Goal: Task Accomplishment & Management: Use online tool/utility

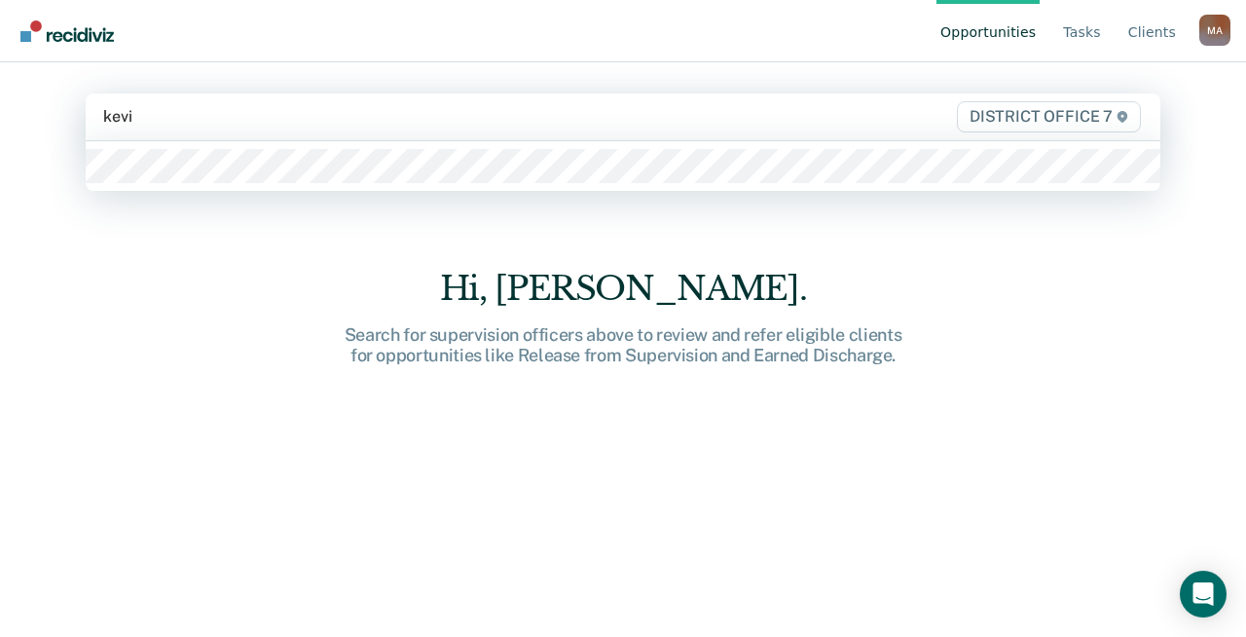
type input "[PERSON_NAME]"
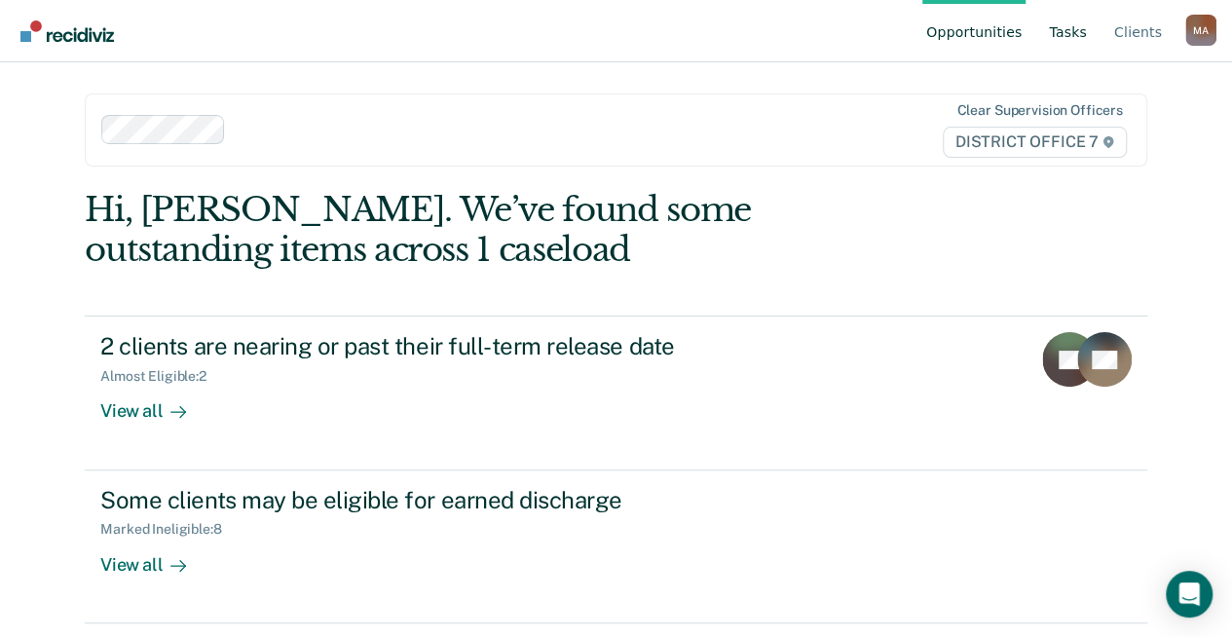
click at [1077, 30] on link "Tasks" at bounding box center [1068, 31] width 46 height 62
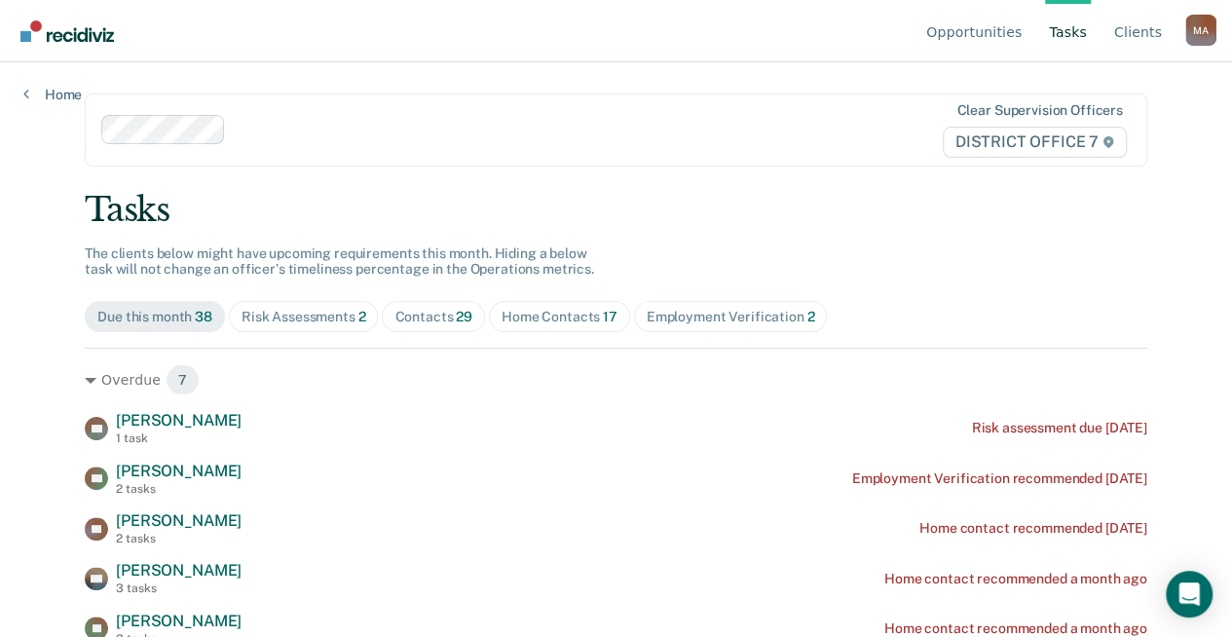
click at [456, 320] on span "29" at bounding box center [464, 317] width 17 height 16
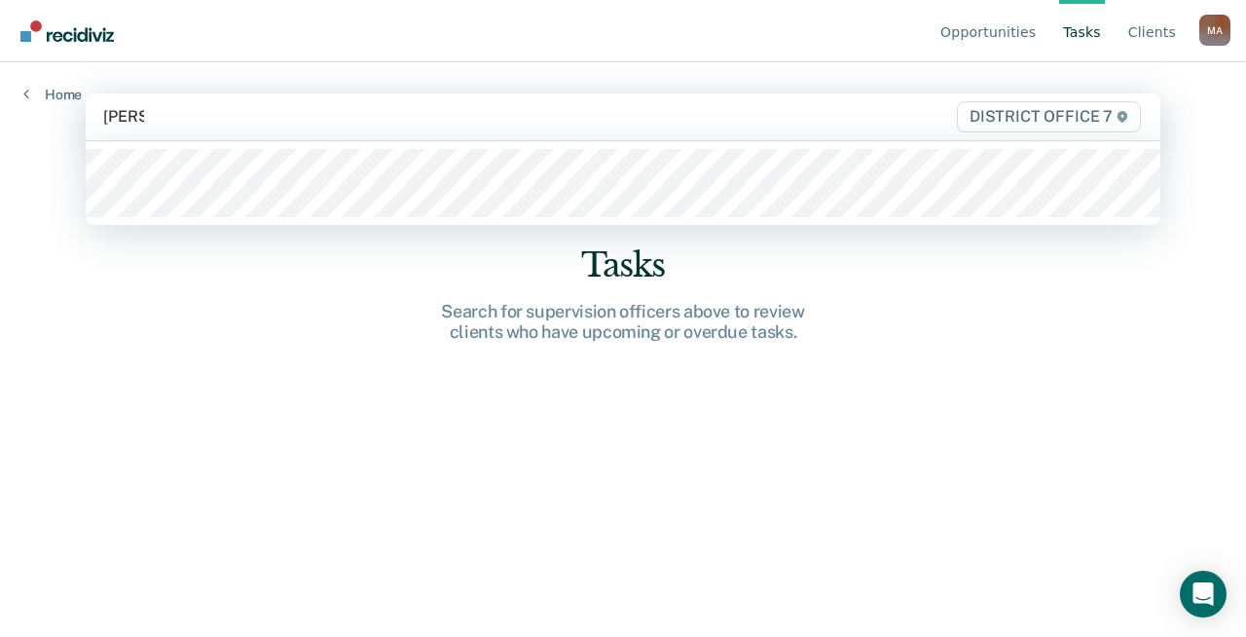
type input "[PERSON_NAME]"
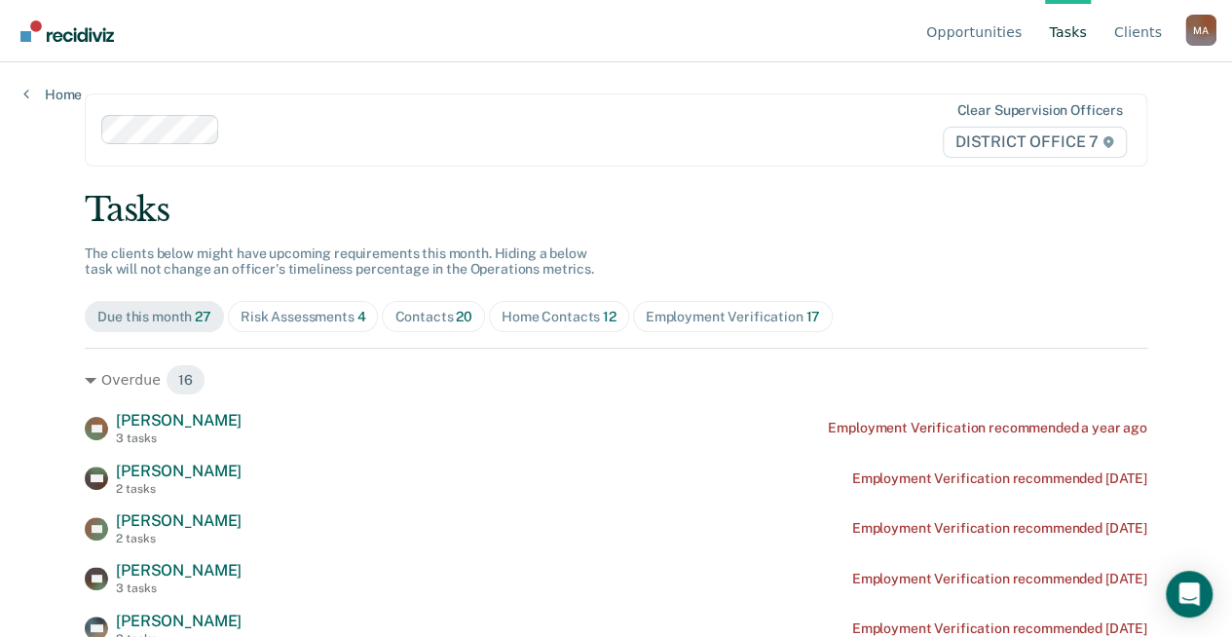
click at [539, 304] on span "Home Contacts 12" at bounding box center [559, 316] width 140 height 31
